Goal: Find specific page/section: Find specific page/section

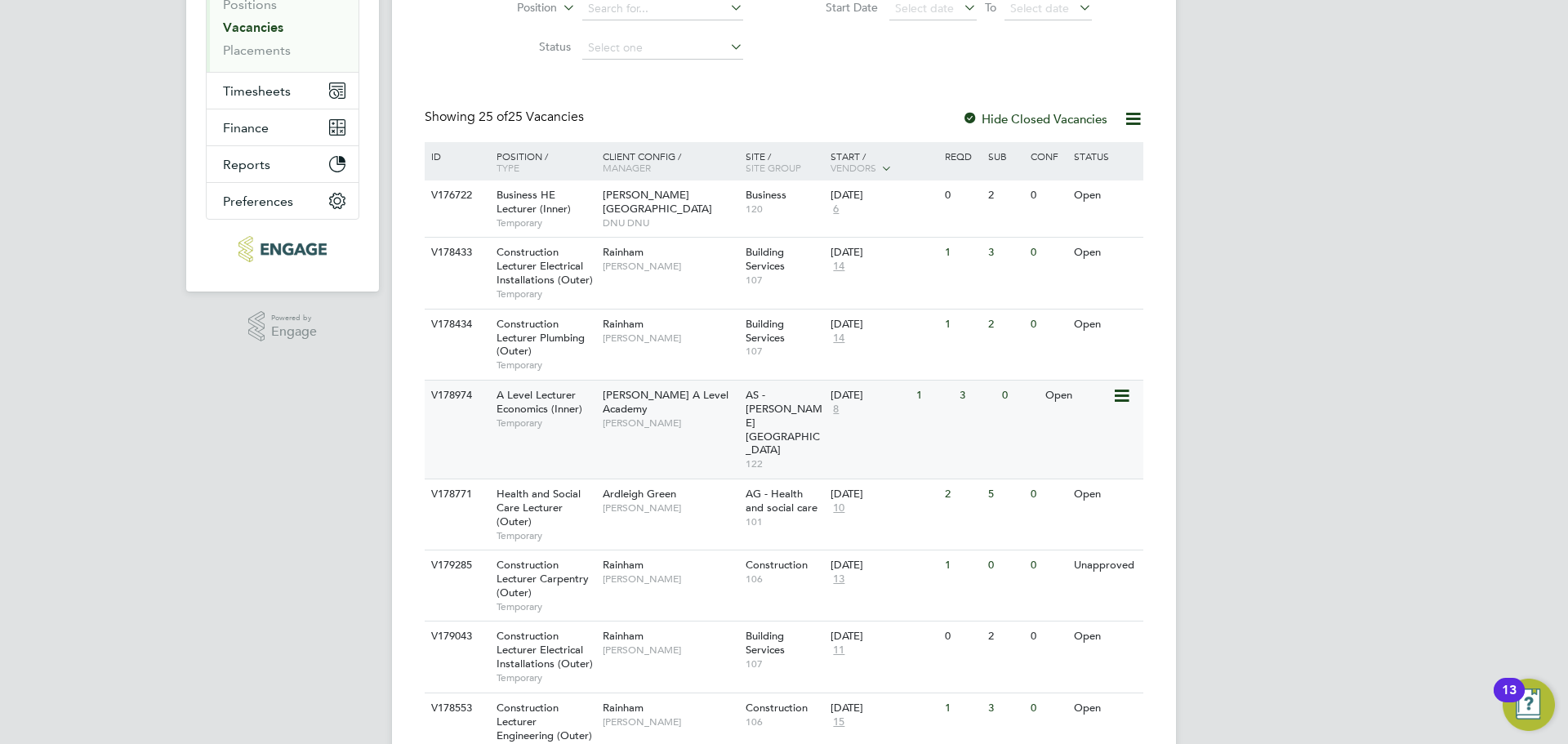
scroll to position [409, 0]
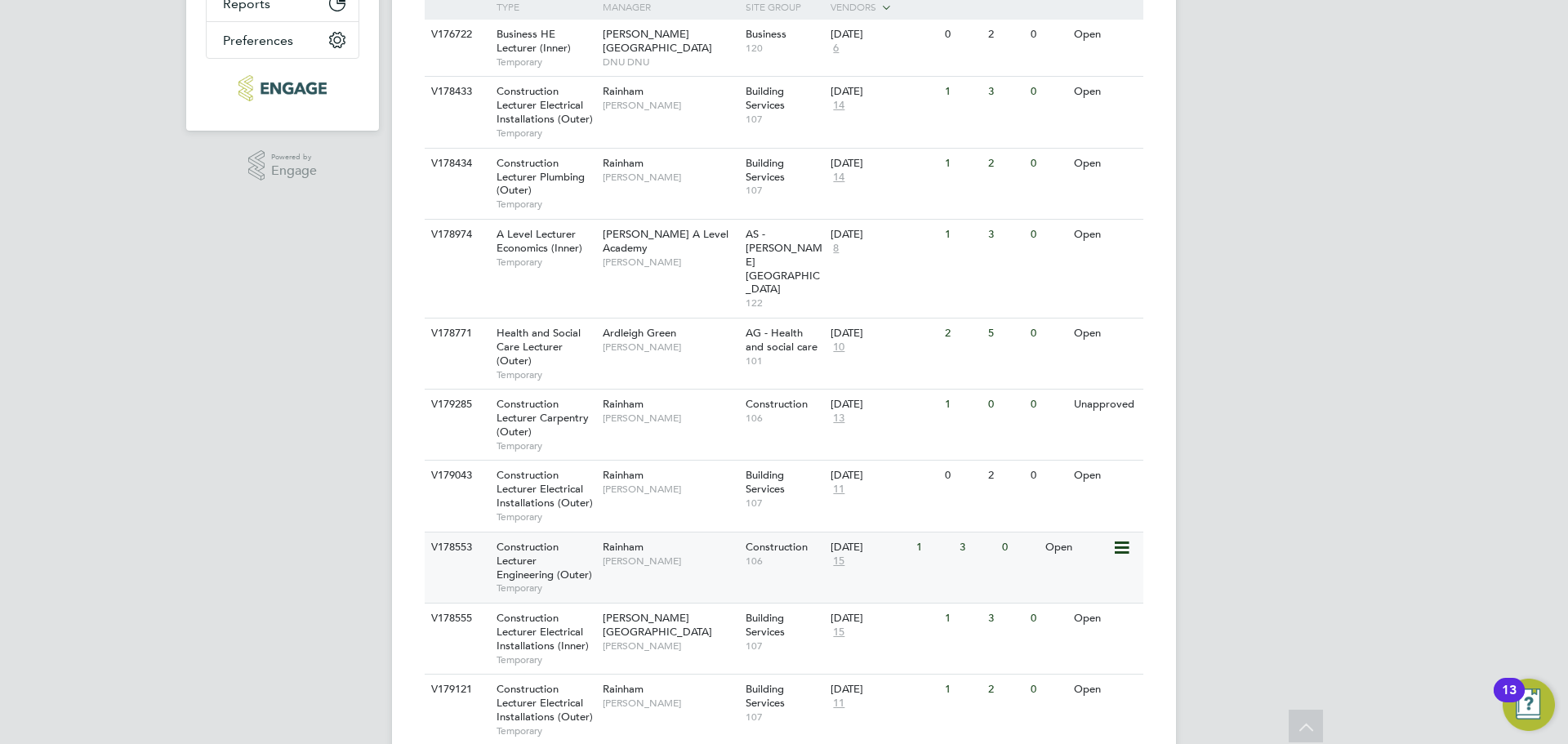
click at [554, 540] on span "Construction Lecturer Engineering (Outer)" at bounding box center [544, 560] width 95 height 42
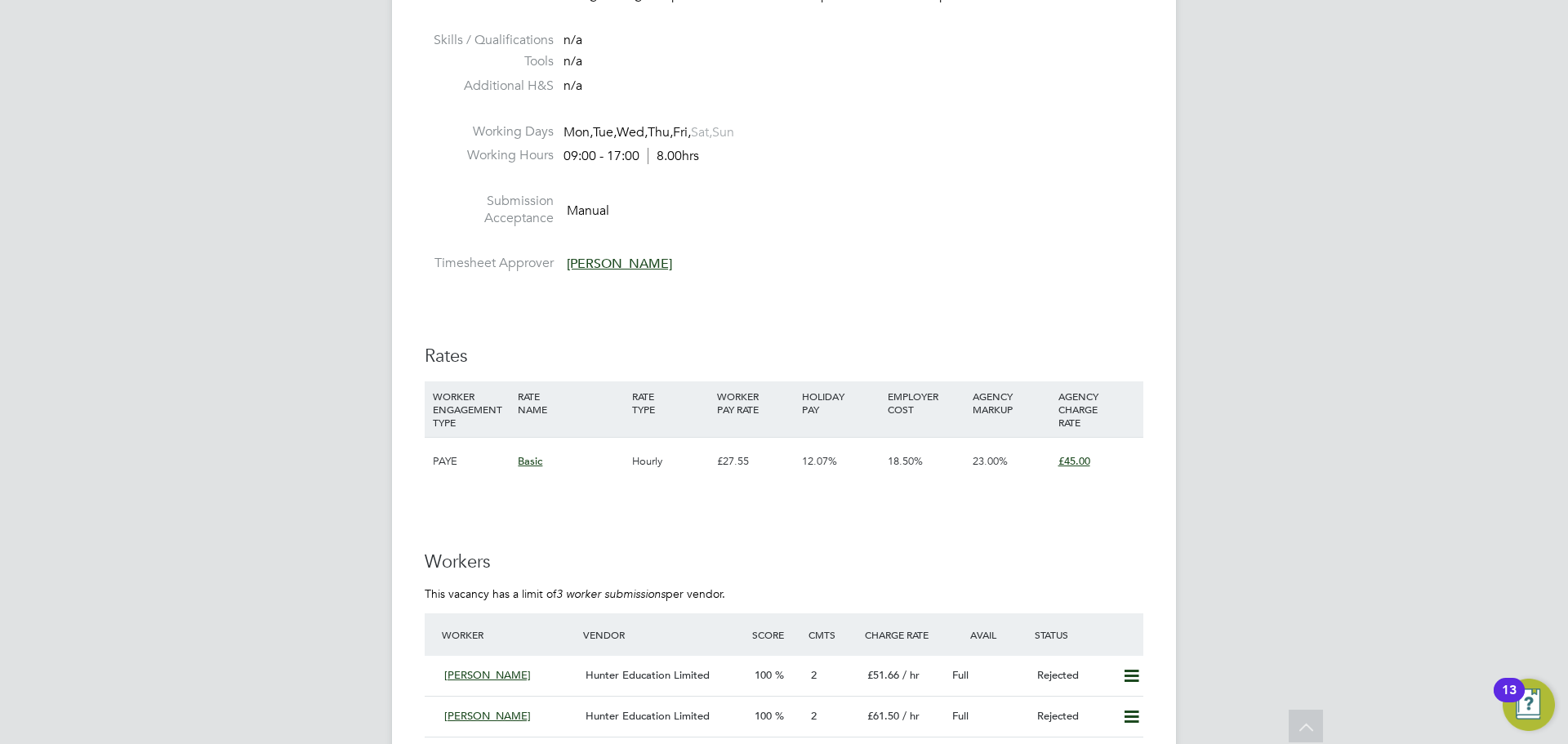
scroll to position [2613, 0]
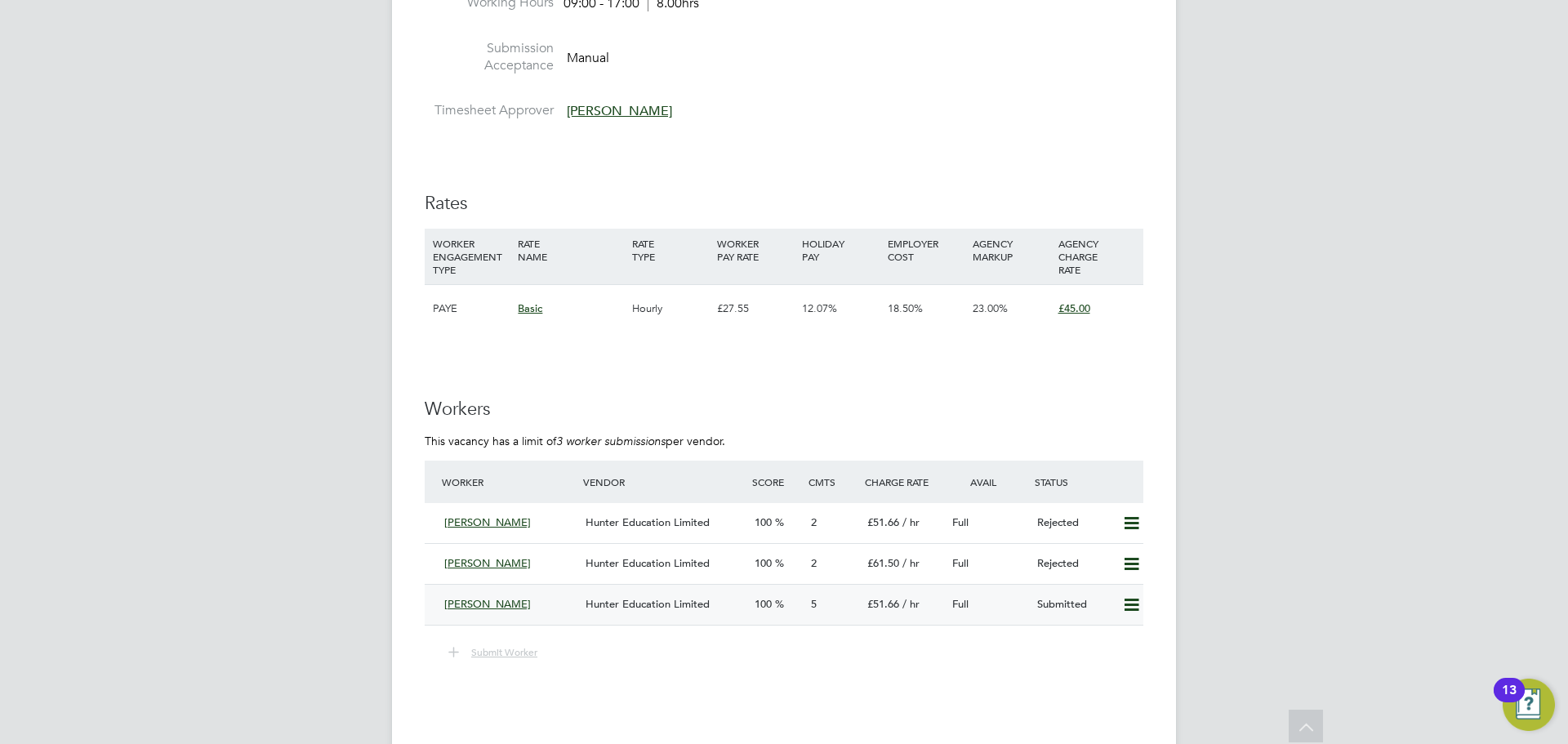
click at [513, 607] on span "[PERSON_NAME]" at bounding box center [488, 604] width 87 height 14
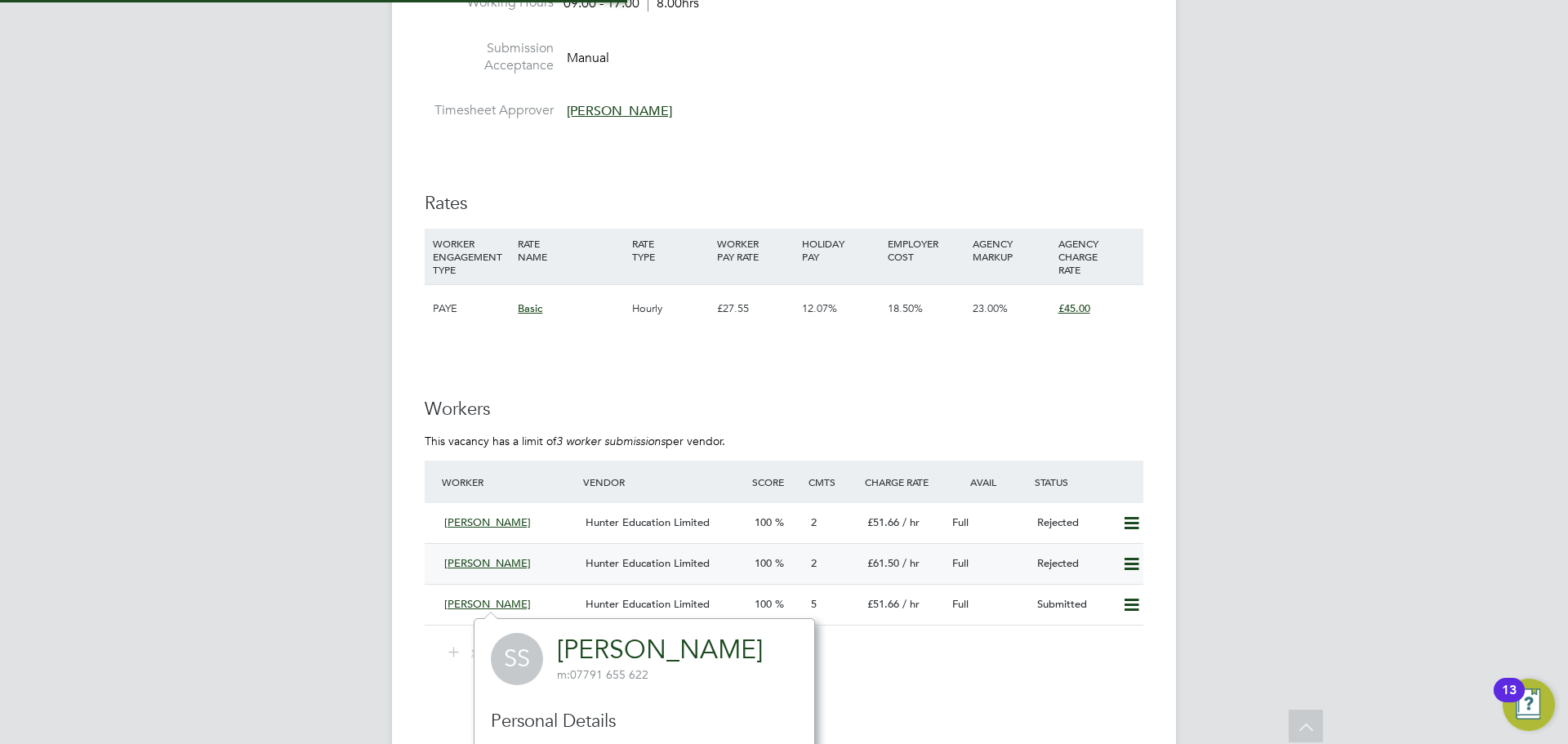
scroll to position [383, 353]
click at [473, 604] on span "[PERSON_NAME]" at bounding box center [488, 604] width 87 height 14
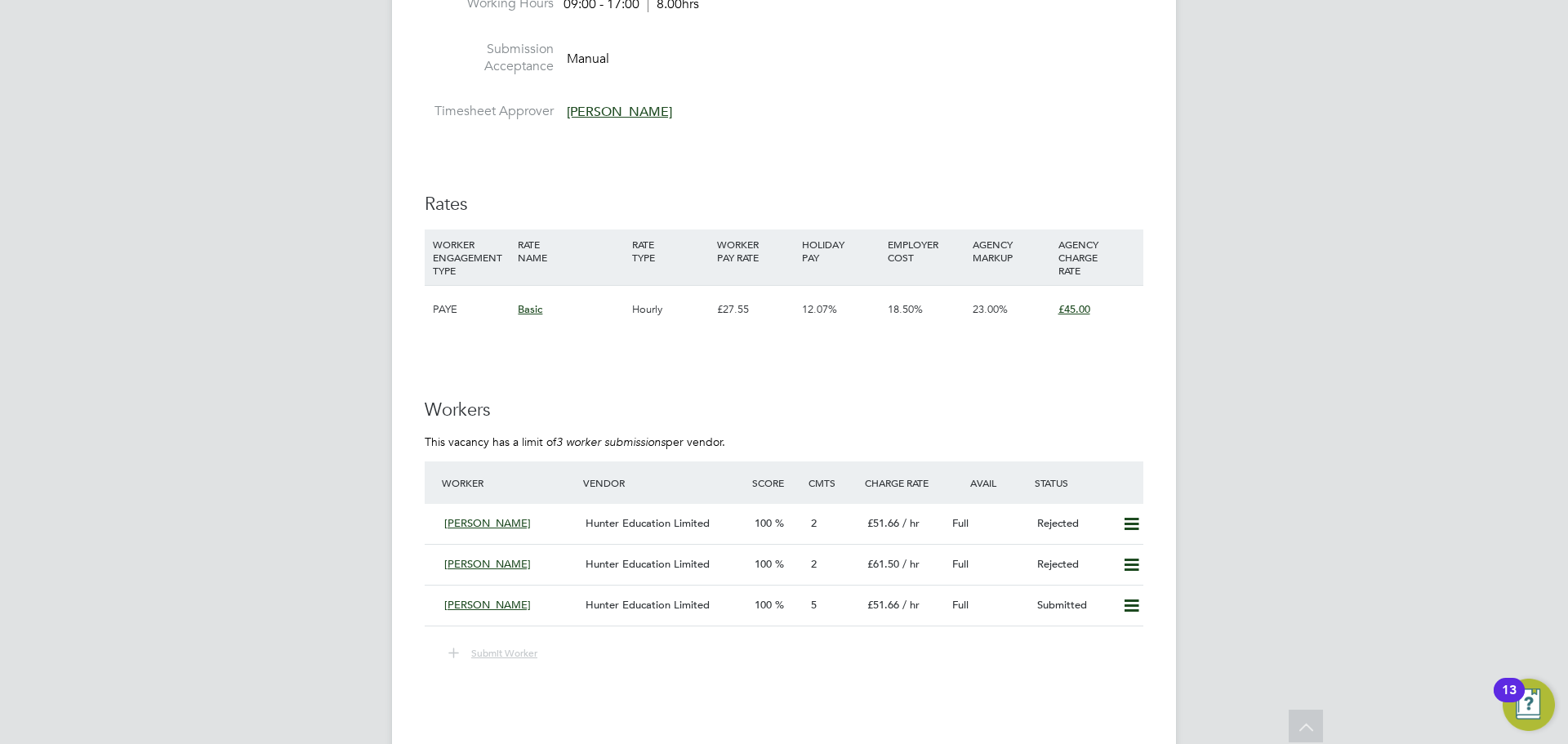
scroll to position [2855, 0]
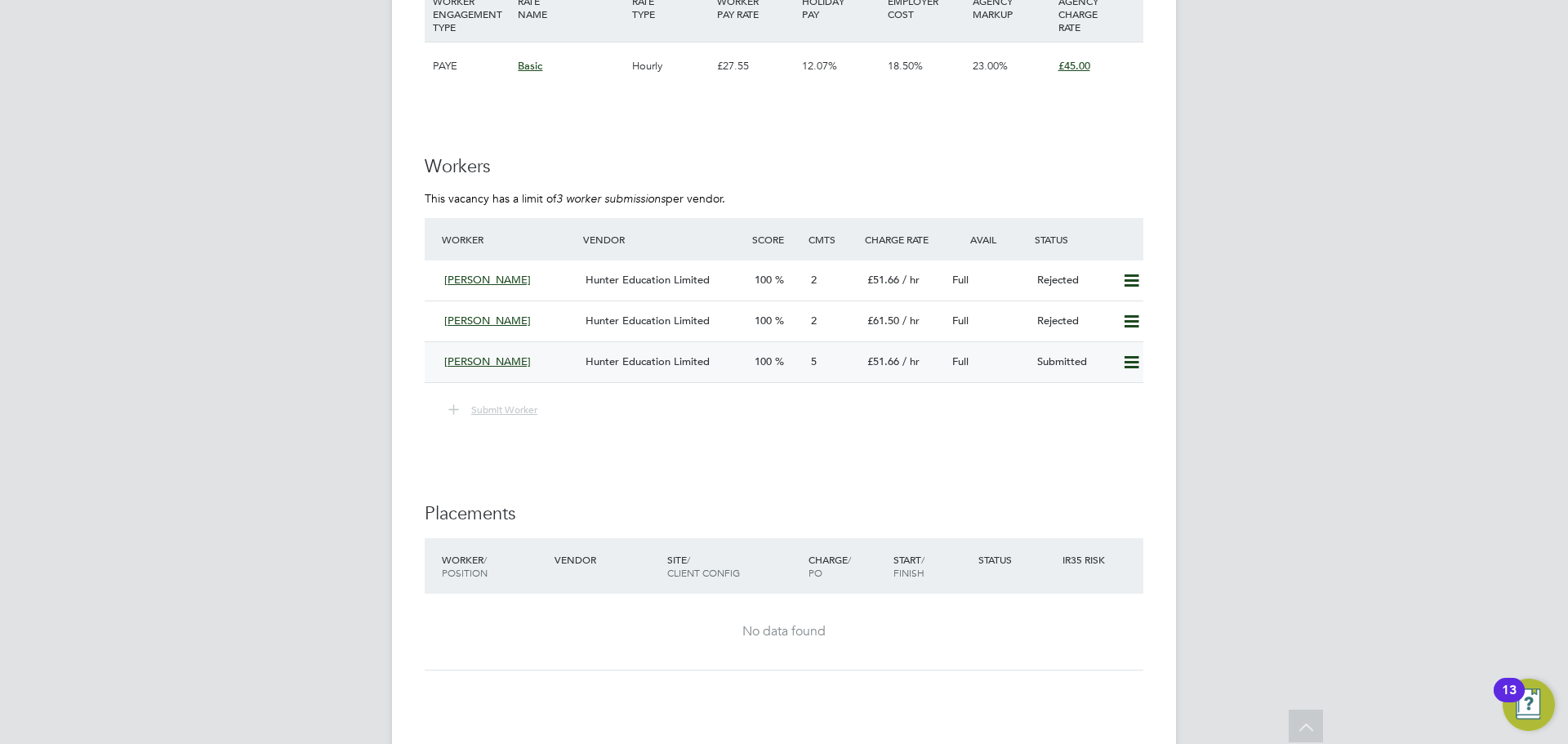
click at [503, 363] on span "[PERSON_NAME]" at bounding box center [488, 361] width 87 height 14
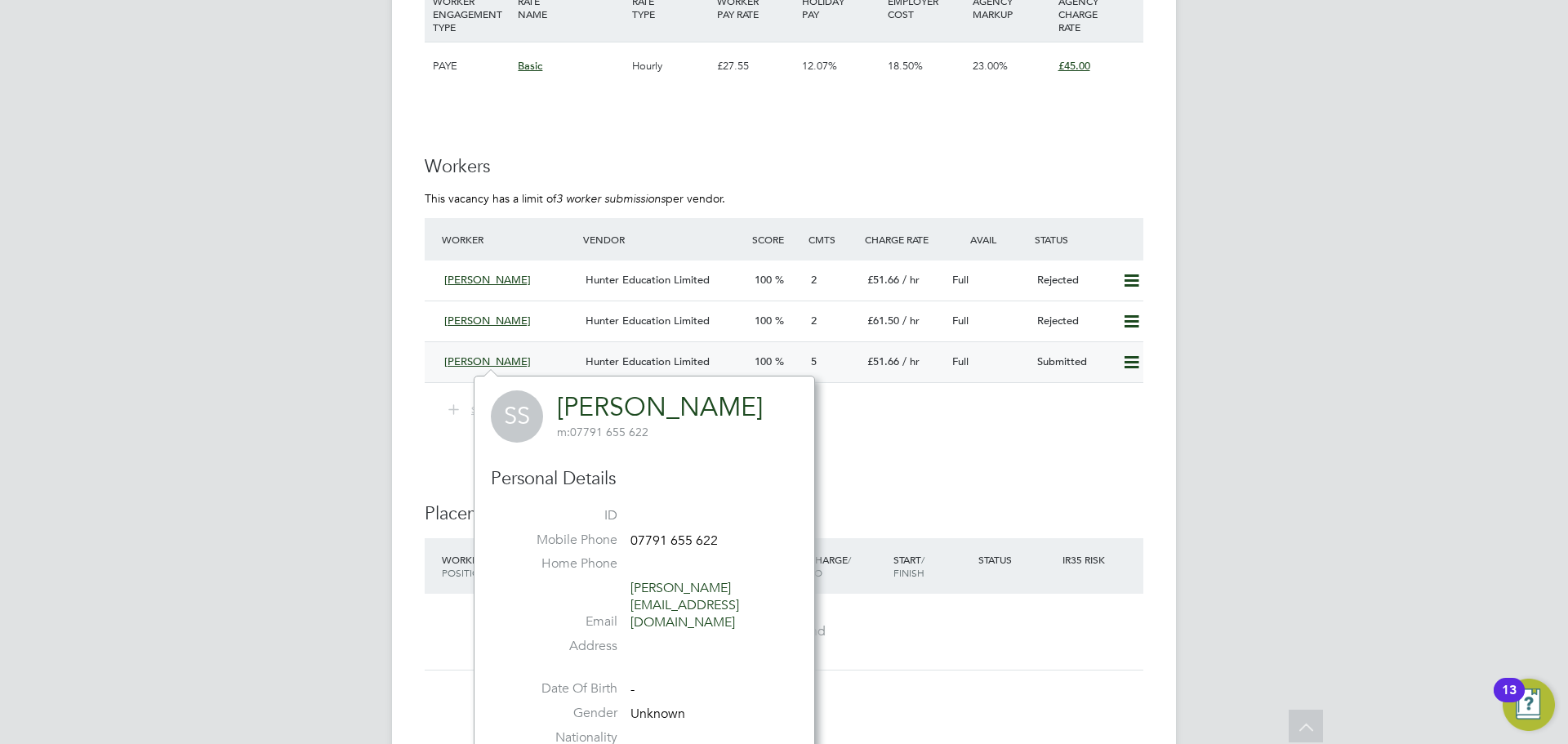
click at [520, 365] on span "[PERSON_NAME]" at bounding box center [488, 361] width 87 height 14
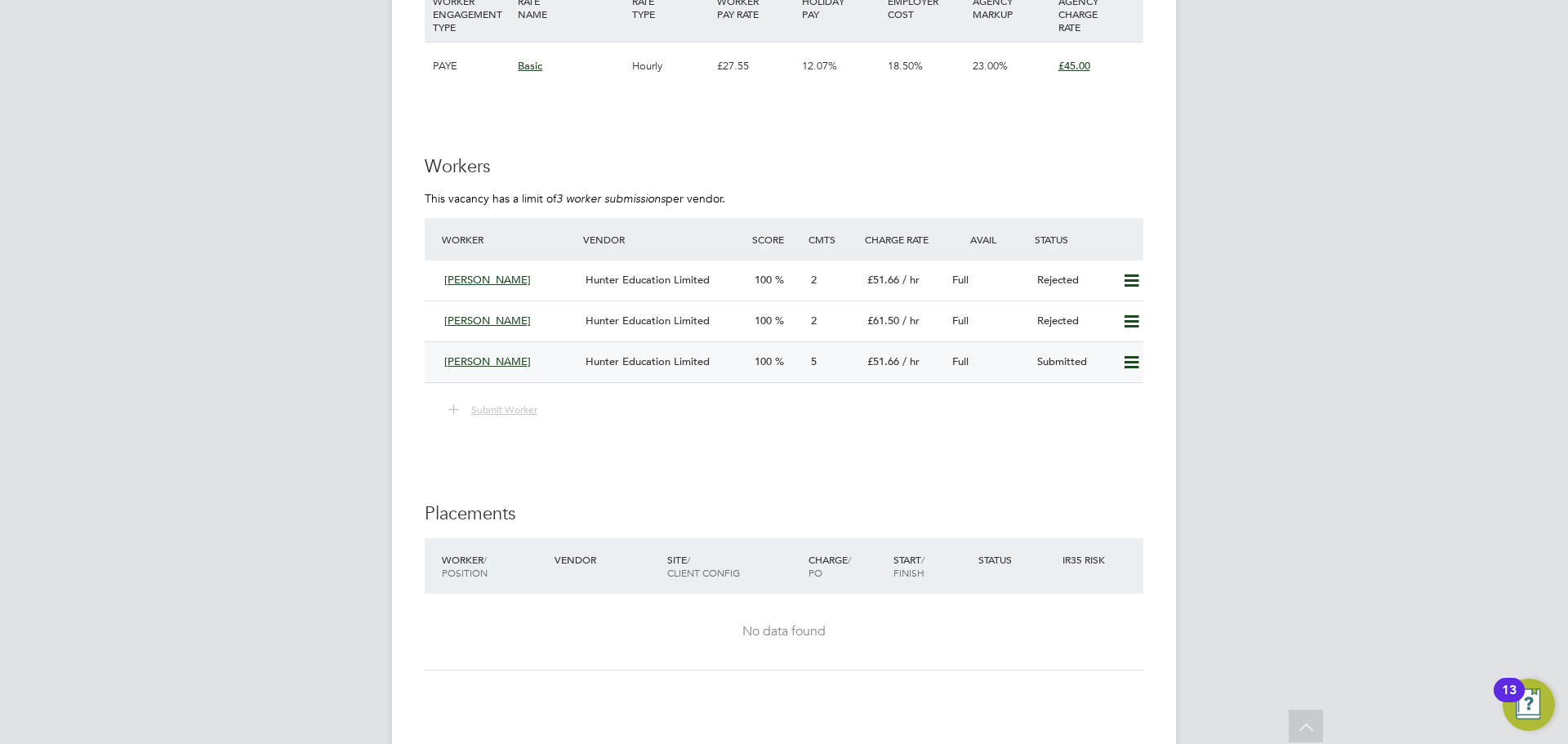
click at [519, 358] on span "[PERSON_NAME]" at bounding box center [488, 361] width 87 height 14
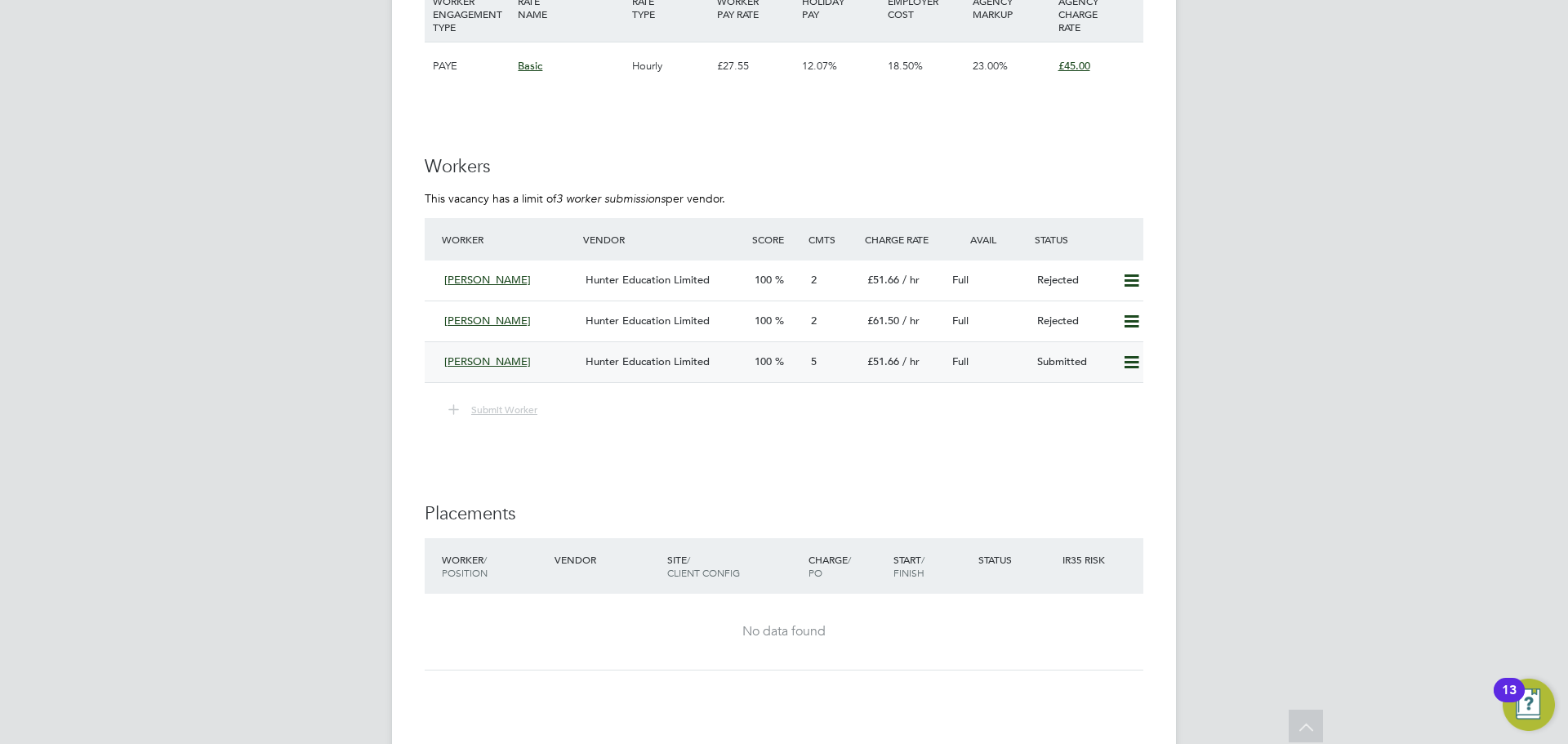
click at [620, 361] on span "Hunter Education Limited" at bounding box center [648, 361] width 124 height 14
